Goal: Task Accomplishment & Management: Complete application form

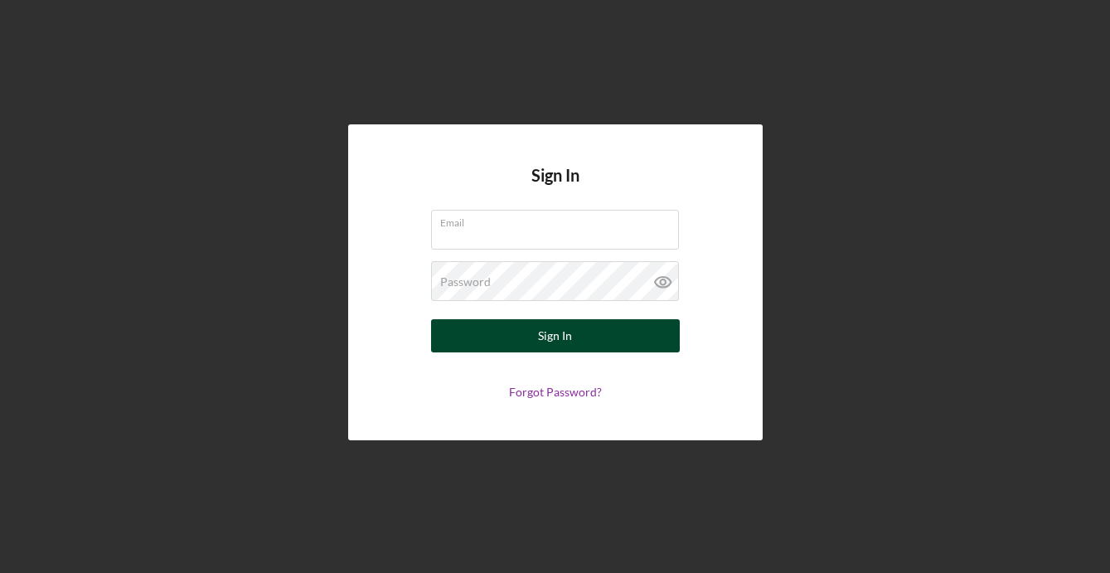
type input "[PERSON_NAME][EMAIL_ADDRESS][DOMAIN_NAME]"
click at [537, 351] on button "Sign In" at bounding box center [555, 335] width 249 height 33
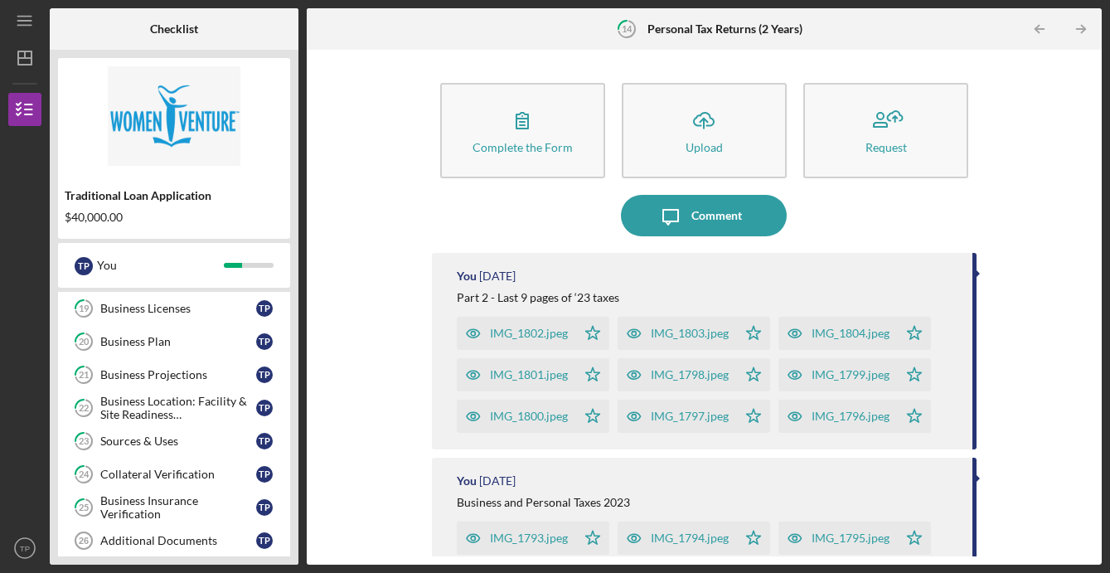
scroll to position [579, 0]
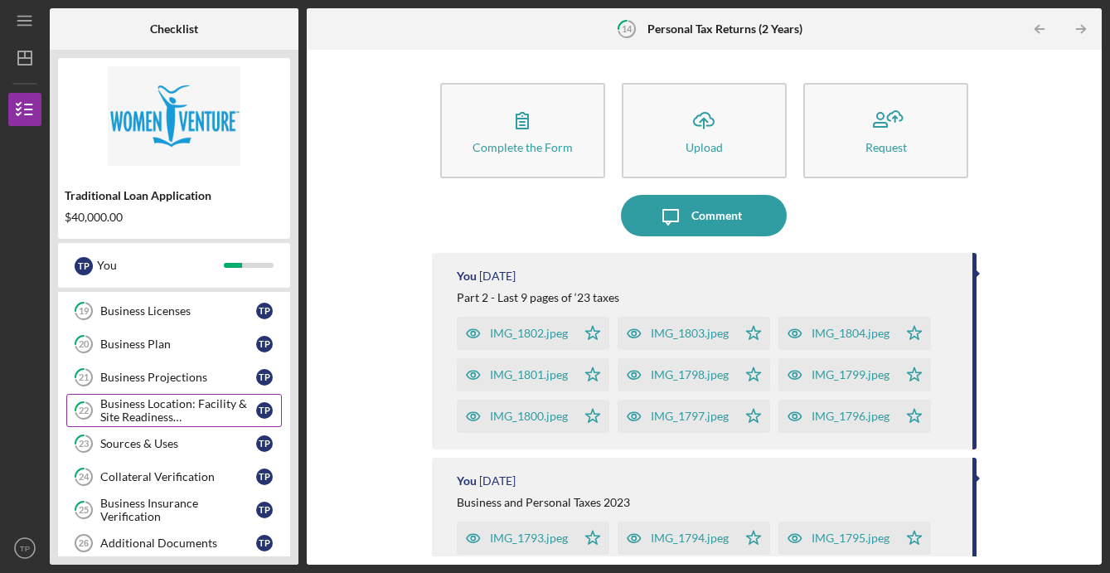
click at [194, 405] on div "Business Location: Facility & Site Readiness Documentation" at bounding box center [178, 410] width 156 height 27
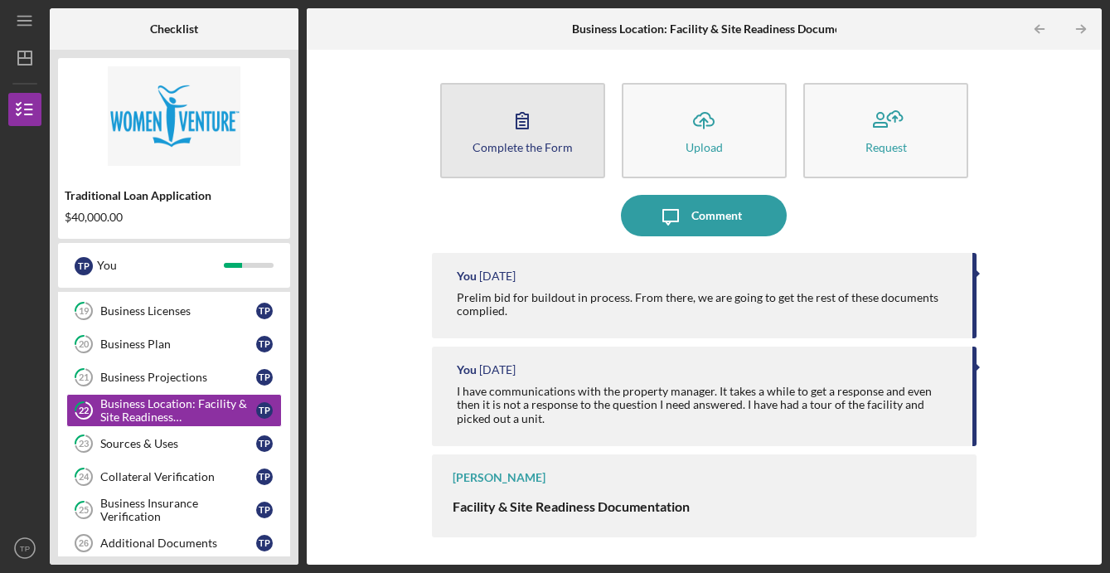
click at [527, 157] on button "Complete the Form Form" at bounding box center [522, 130] width 165 height 95
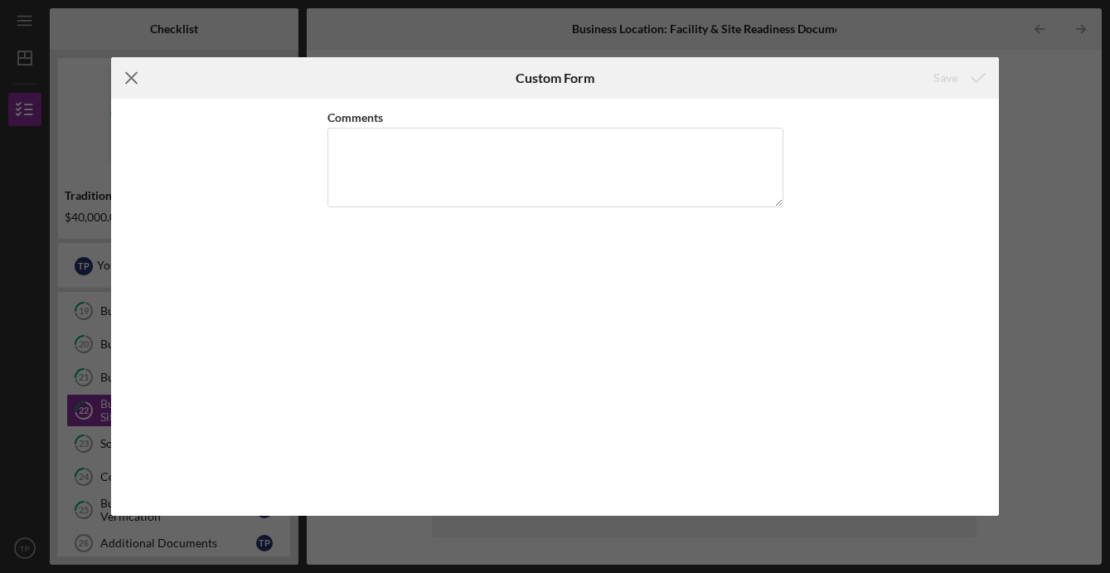
click at [131, 76] on line at bounding box center [131, 78] width 11 height 11
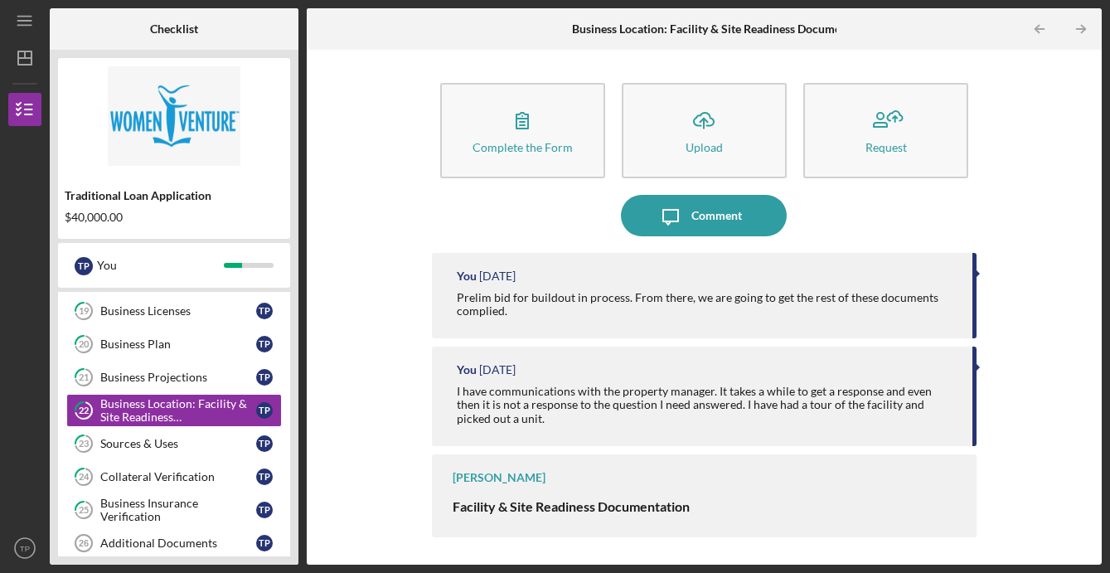
click at [512, 395] on div "I have communications with the property manager. It takes a while to get a resp…" at bounding box center [706, 405] width 499 height 40
click at [1047, 294] on div "Complete the Form Form Icon/Upload Upload Request Icon/Message Comment You [DAT…" at bounding box center [704, 307] width 778 height 498
click at [374, 390] on div "Complete the Form Form Icon/Upload Upload Request Icon/Message Comment You [DAT…" at bounding box center [704, 307] width 778 height 498
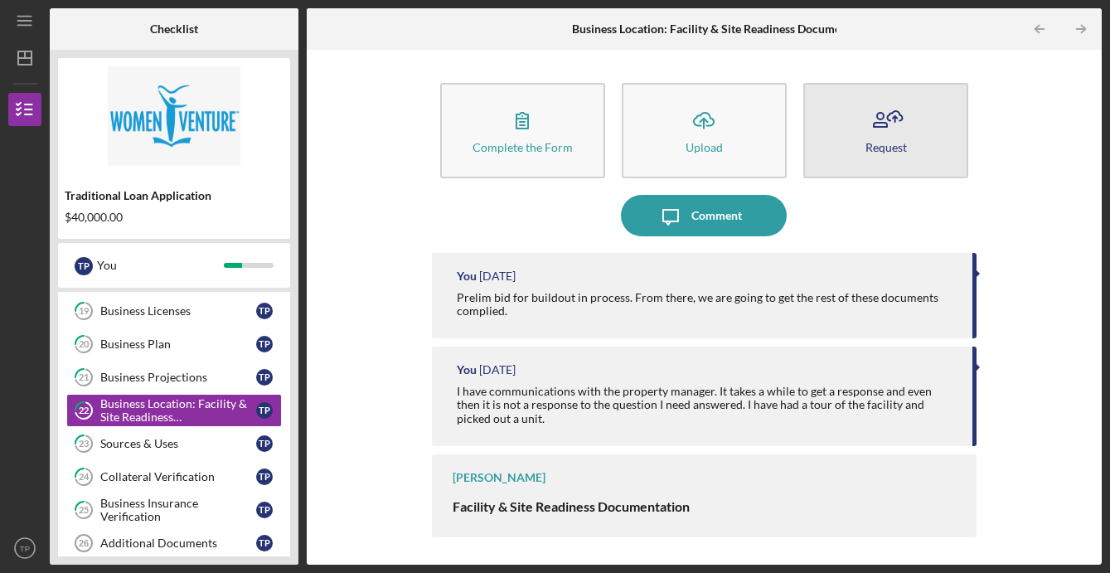
click at [903, 150] on div "Request" at bounding box center [885, 147] width 41 height 12
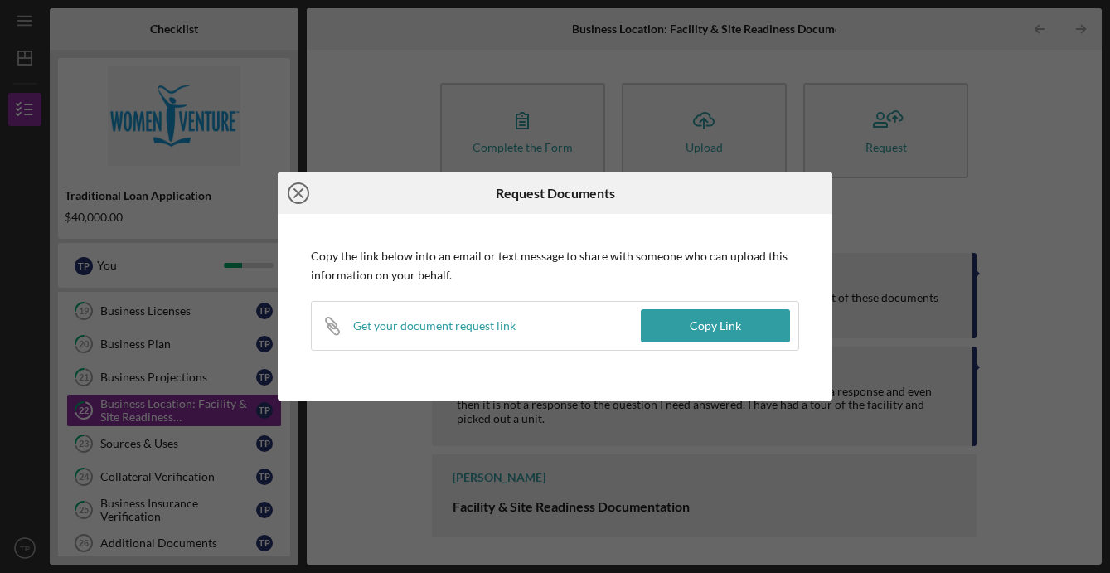
click at [294, 192] on icon "Icon/Close" at bounding box center [298, 192] width 41 height 41
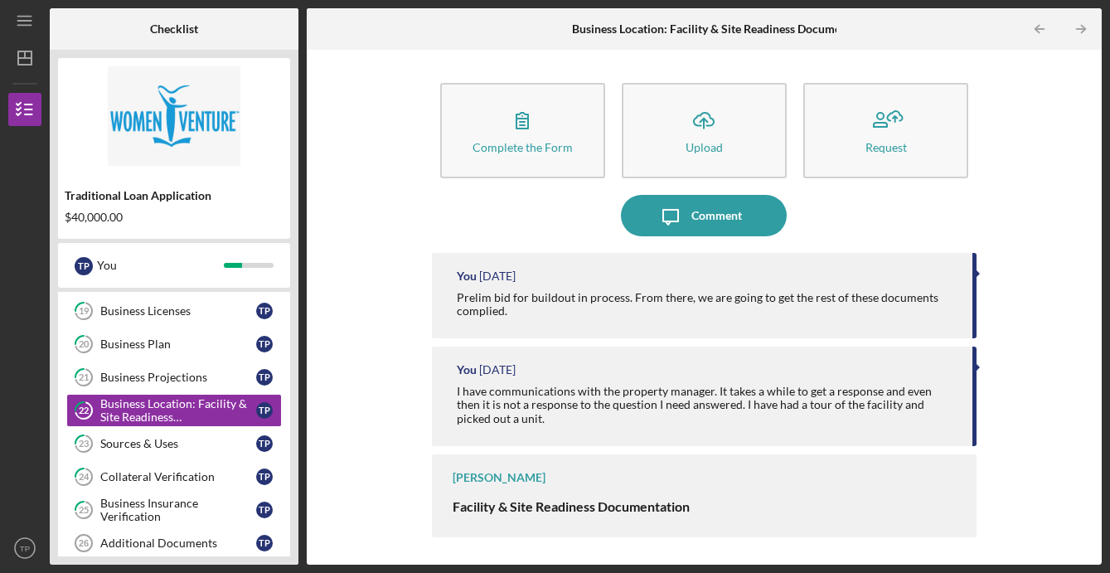
click at [398, 312] on div "Complete the Form Form Icon/Upload Upload Request Icon/Message Comment You [DAT…" at bounding box center [704, 307] width 778 height 498
click at [636, 496] on strong "Facility & Site Readiness Documentation" at bounding box center [571, 503] width 237 height 24
